Goal: Transaction & Acquisition: Purchase product/service

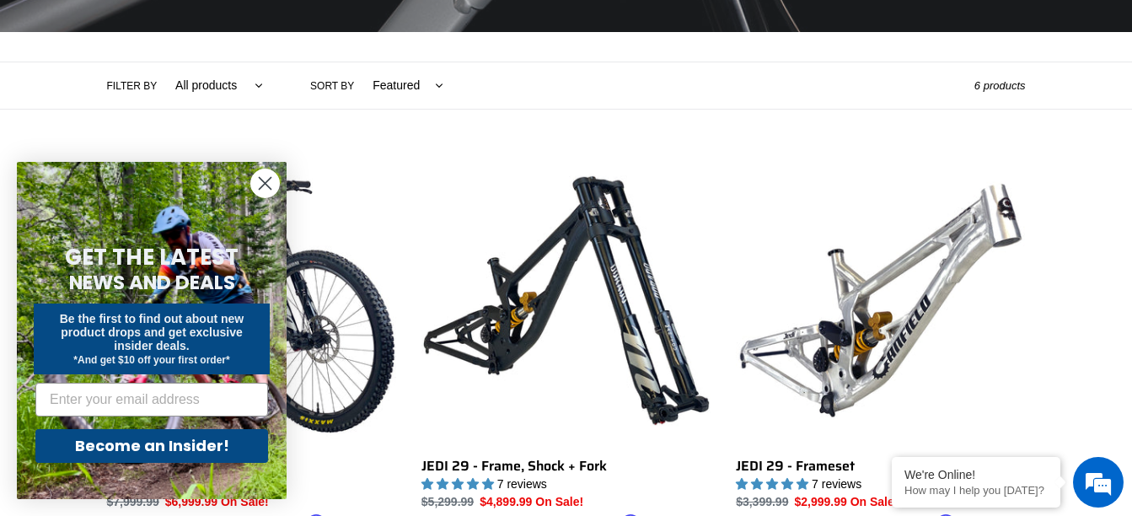
scroll to position [354, 0]
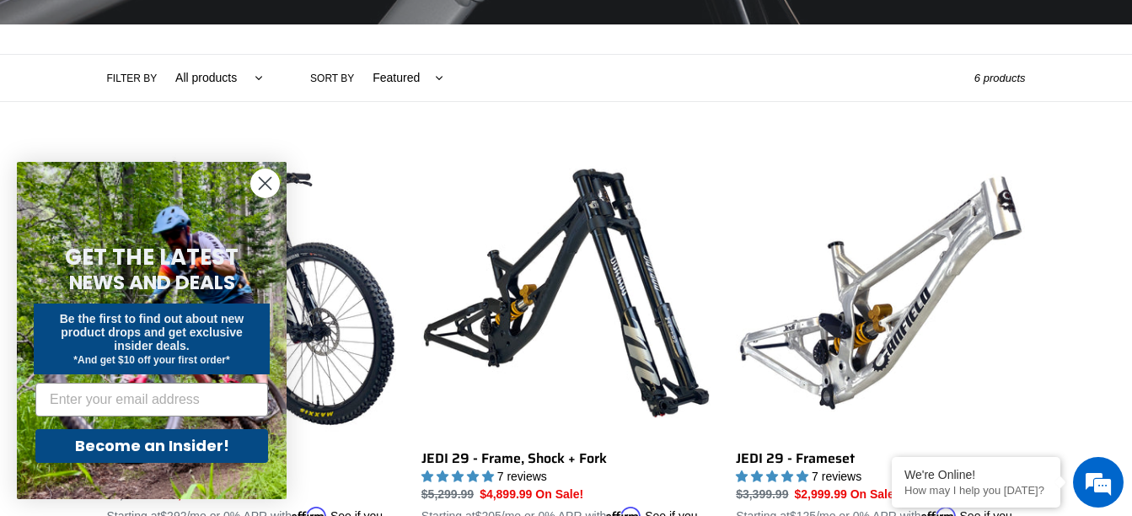
click at [267, 176] on circle "Close dialog" at bounding box center [265, 183] width 28 height 28
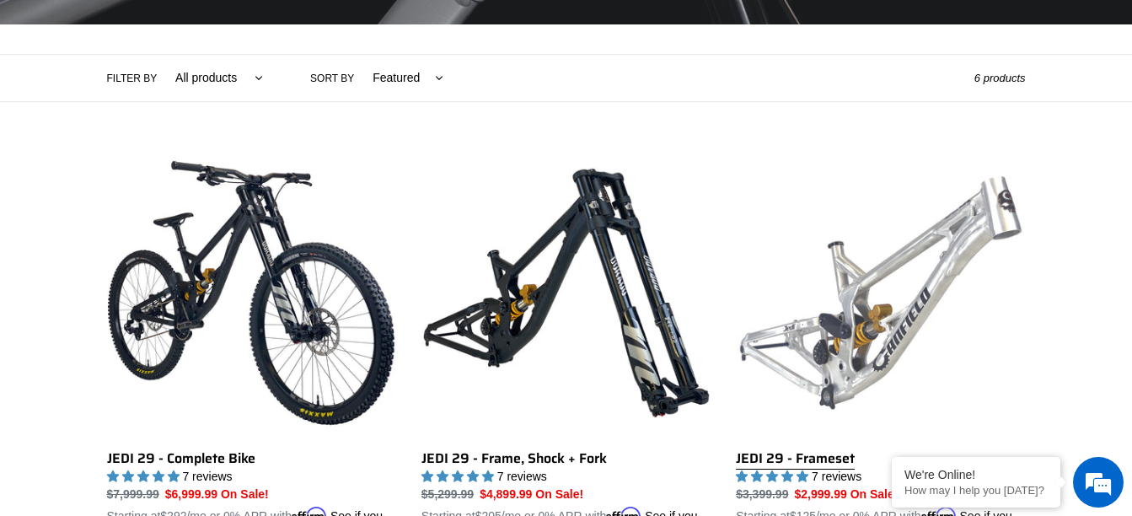
click at [747, 380] on link "JEDI 29 - Frameset" at bounding box center [880, 345] width 289 height 394
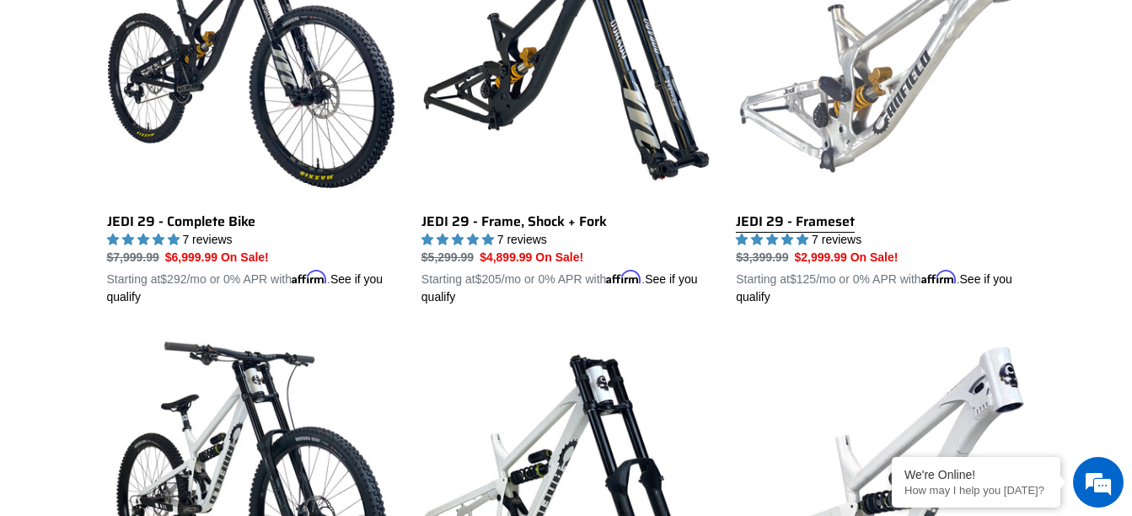
scroll to position [613, 0]
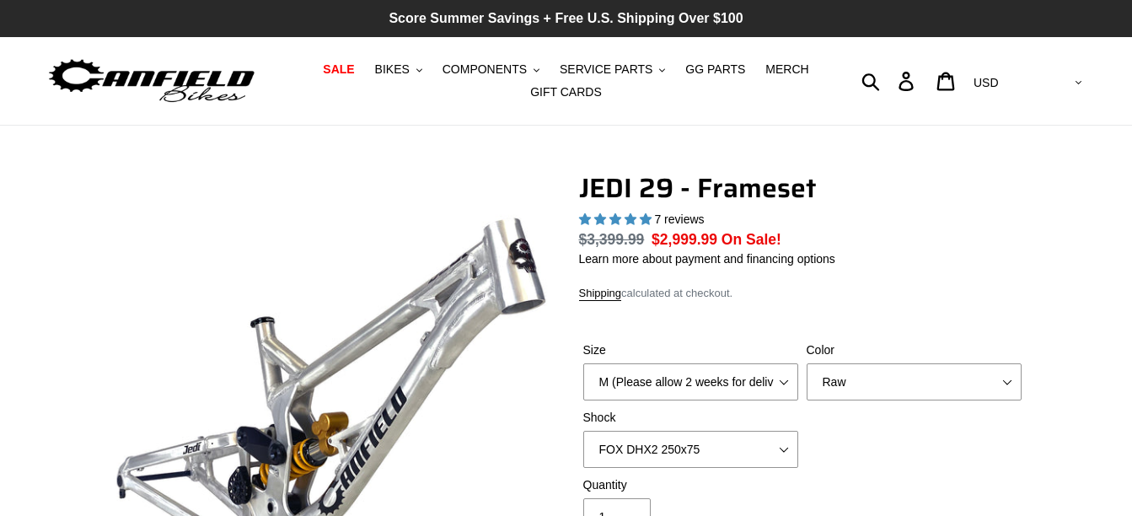
select select "highest-rating"
